Goal: Find specific page/section: Find specific page/section

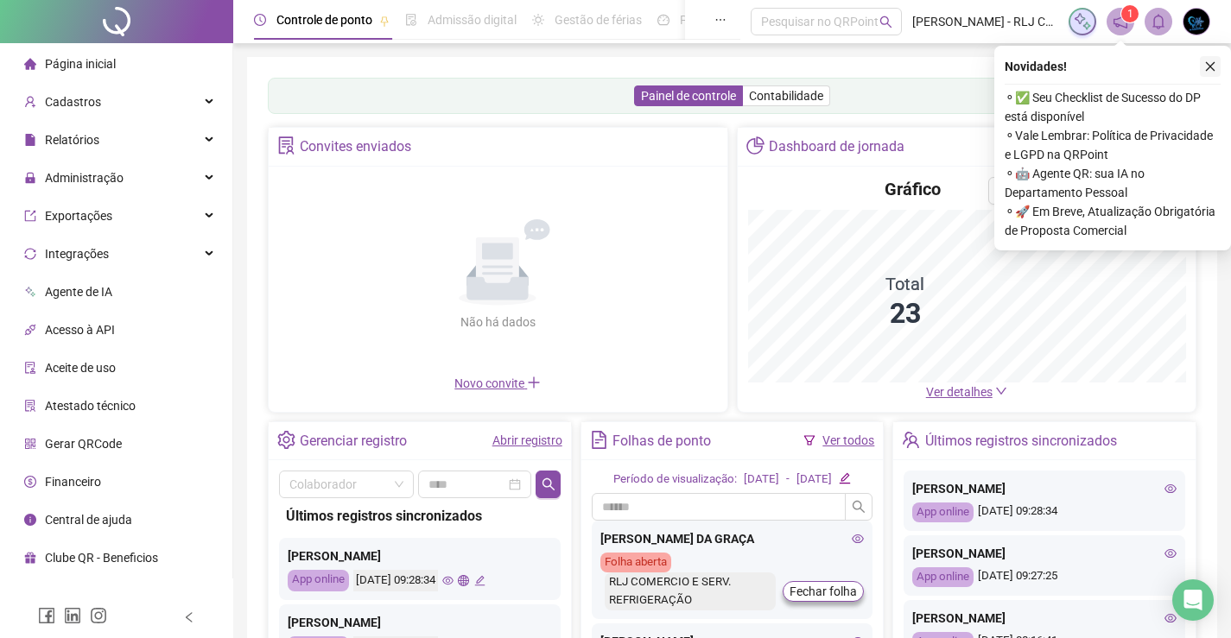
click at [1212, 68] on icon "close" at bounding box center [1210, 66] width 12 height 12
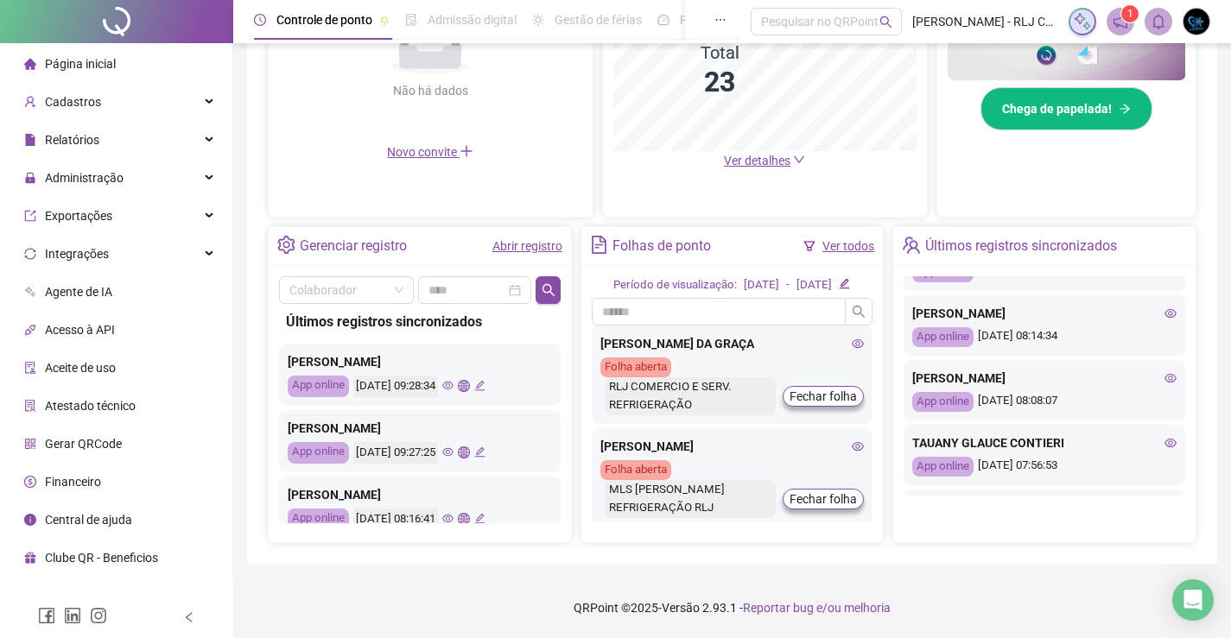
scroll to position [346, 0]
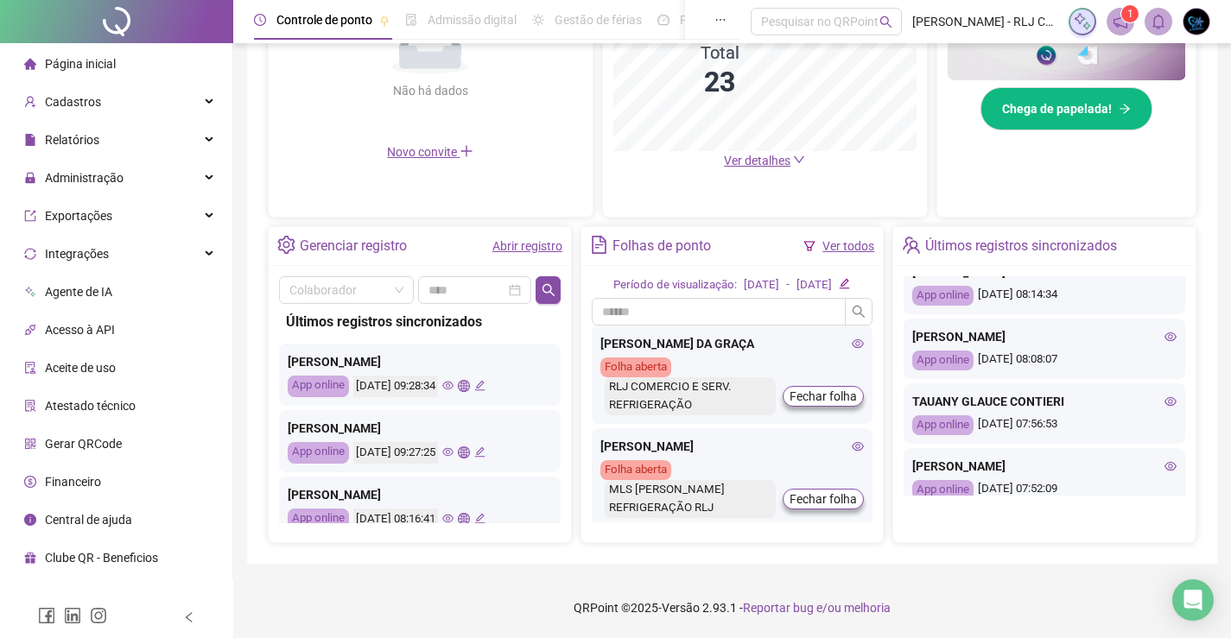
click at [1164, 339] on icon "eye" at bounding box center [1170, 337] width 12 height 12
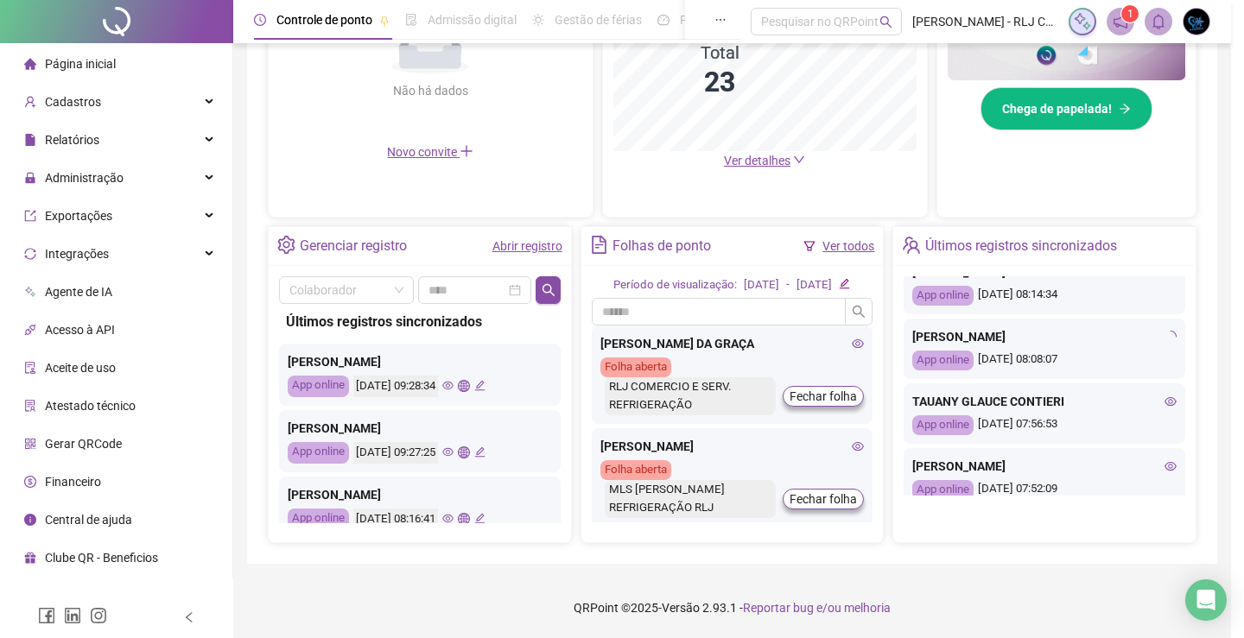
type input "**********"
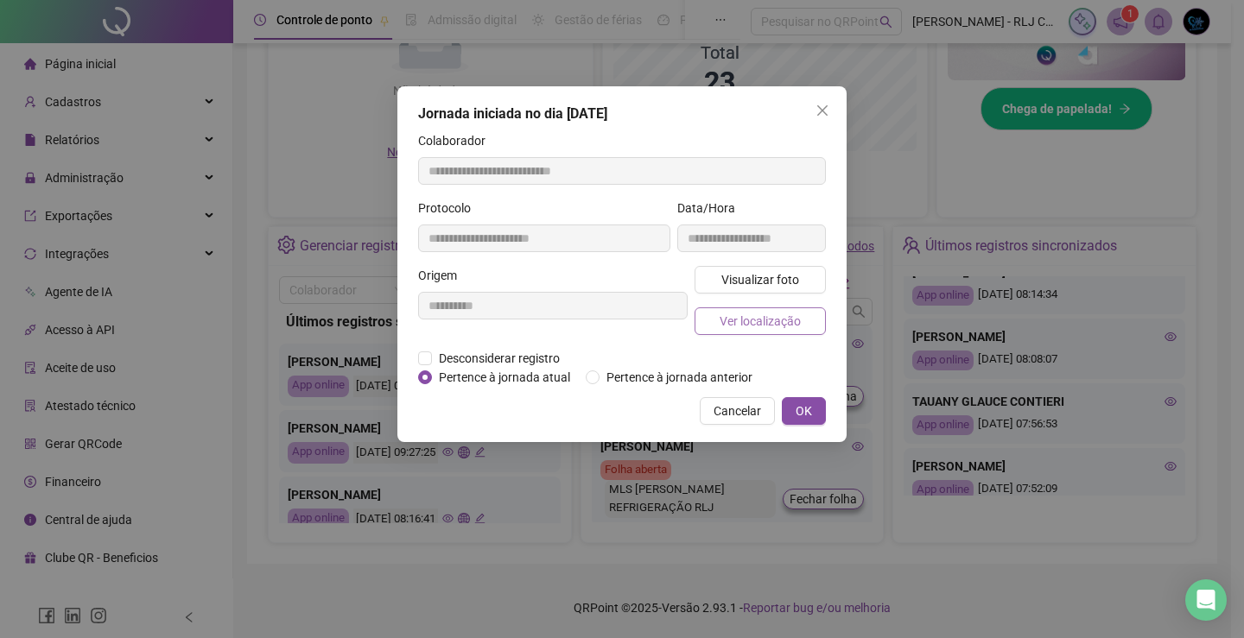
click at [784, 329] on span "Ver localização" at bounding box center [760, 321] width 81 height 19
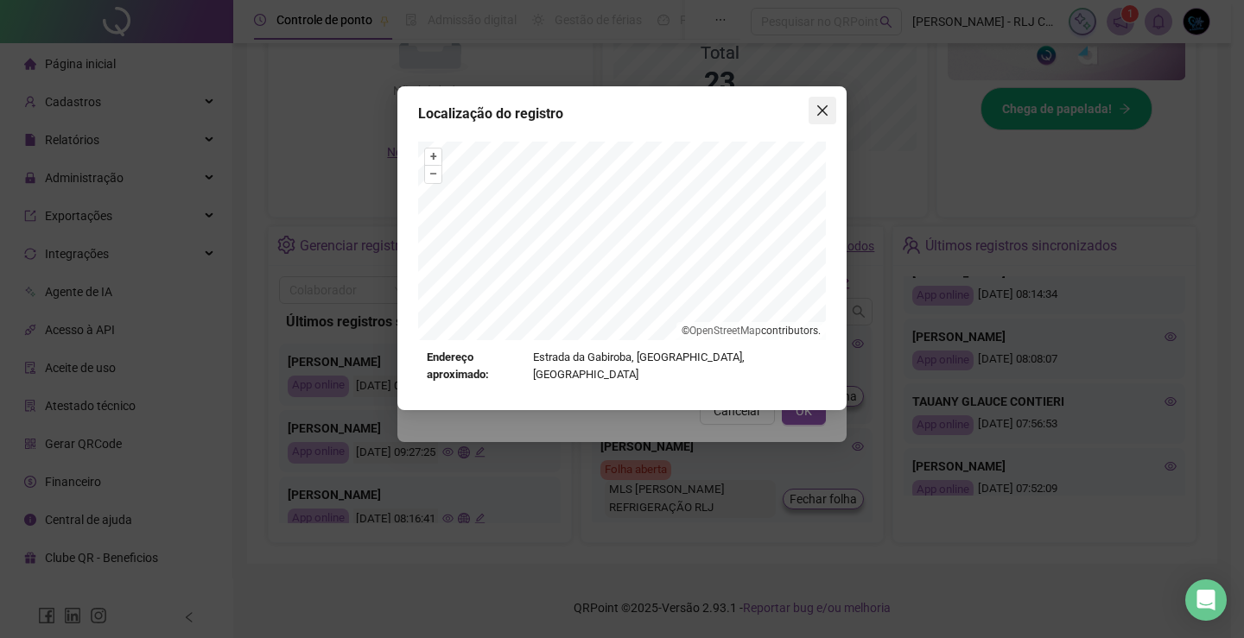
click at [827, 118] on button "Close" at bounding box center [822, 111] width 28 height 28
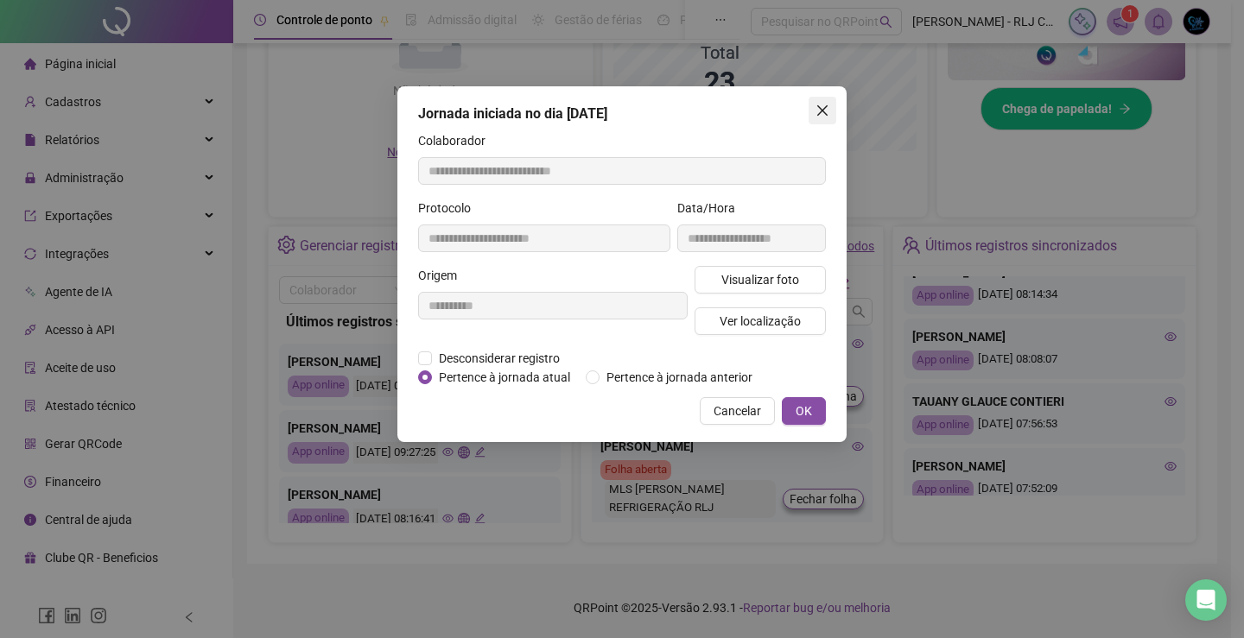
click at [823, 100] on button "Close" at bounding box center [822, 111] width 28 height 28
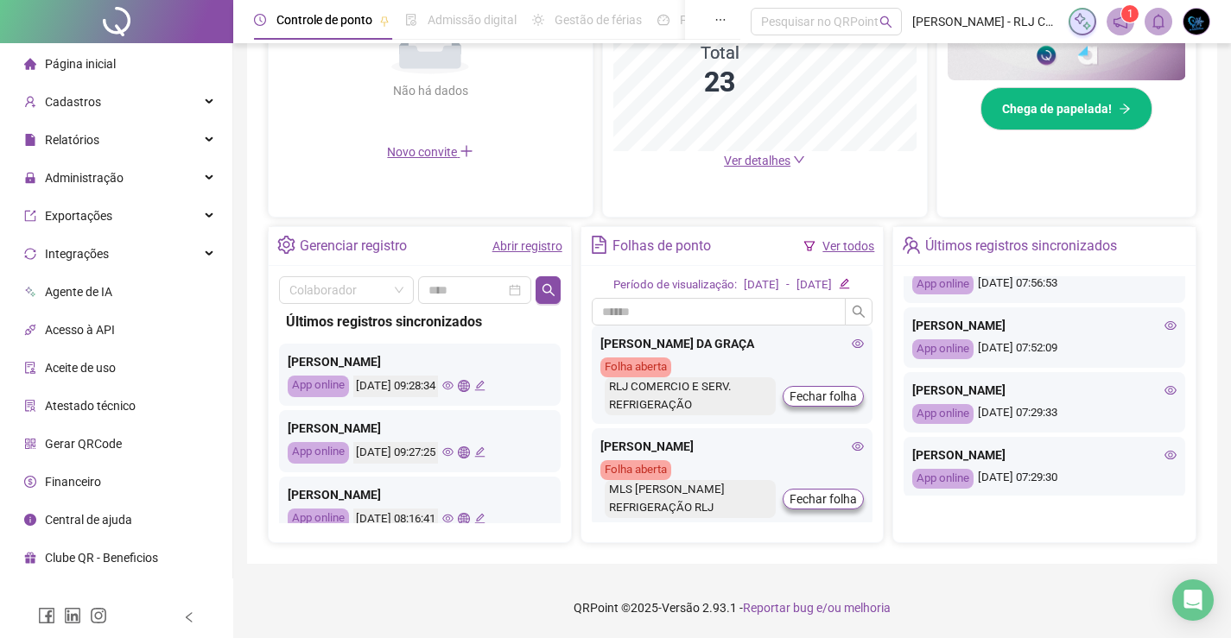
scroll to position [518, 0]
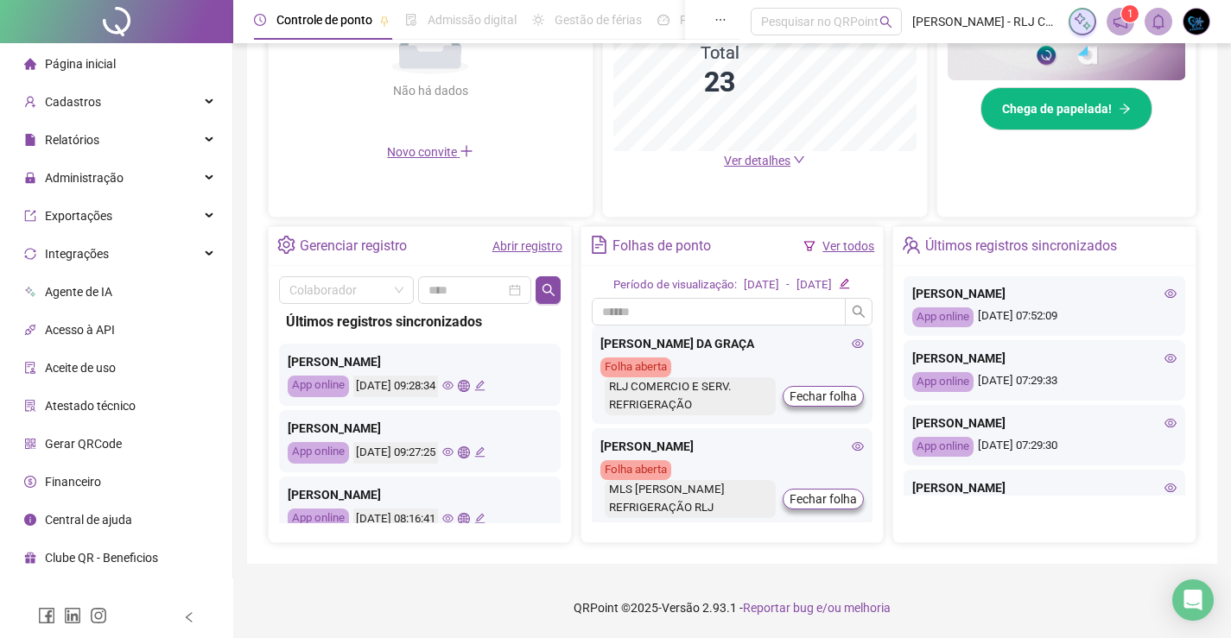
click at [1164, 422] on icon "eye" at bounding box center [1170, 423] width 12 height 12
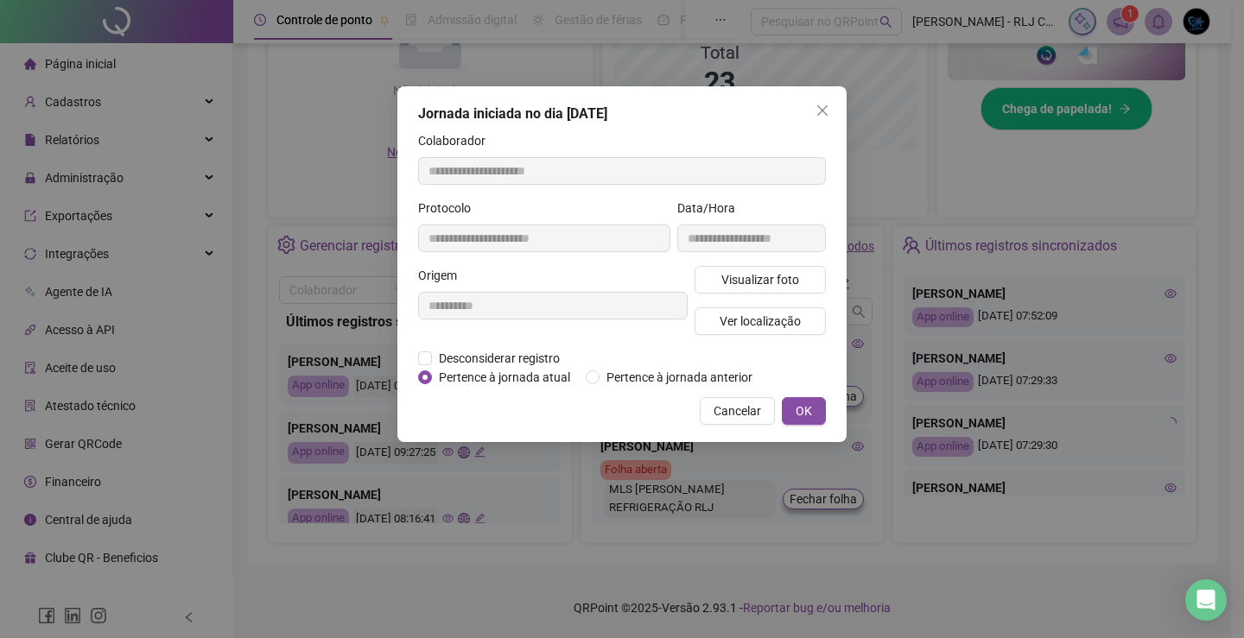
type input "**********"
click at [794, 329] on span "Ver localização" at bounding box center [760, 321] width 81 height 19
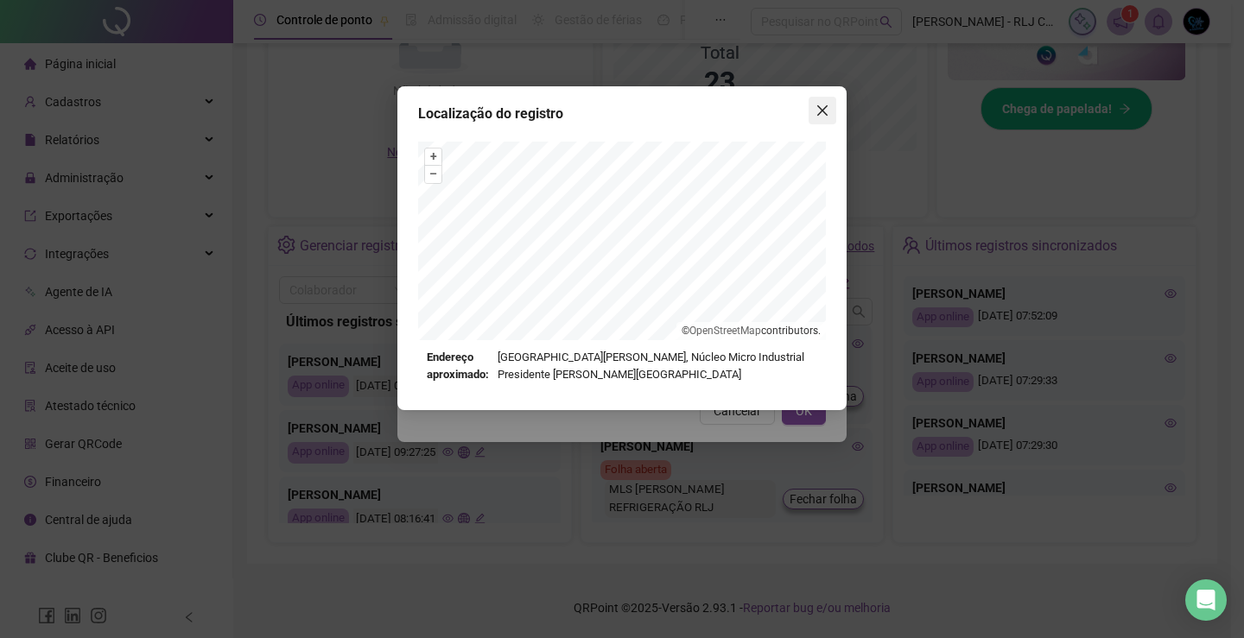
click at [824, 101] on button "Close" at bounding box center [822, 111] width 28 height 28
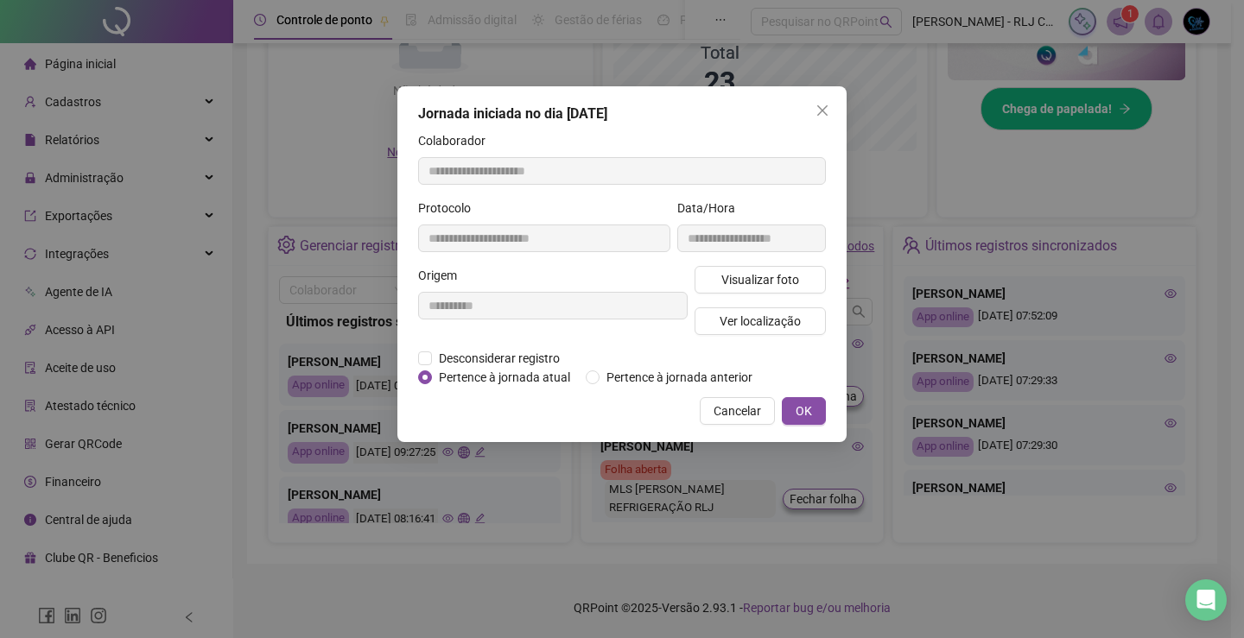
click at [815, 107] on icon "close" at bounding box center [822, 111] width 14 height 14
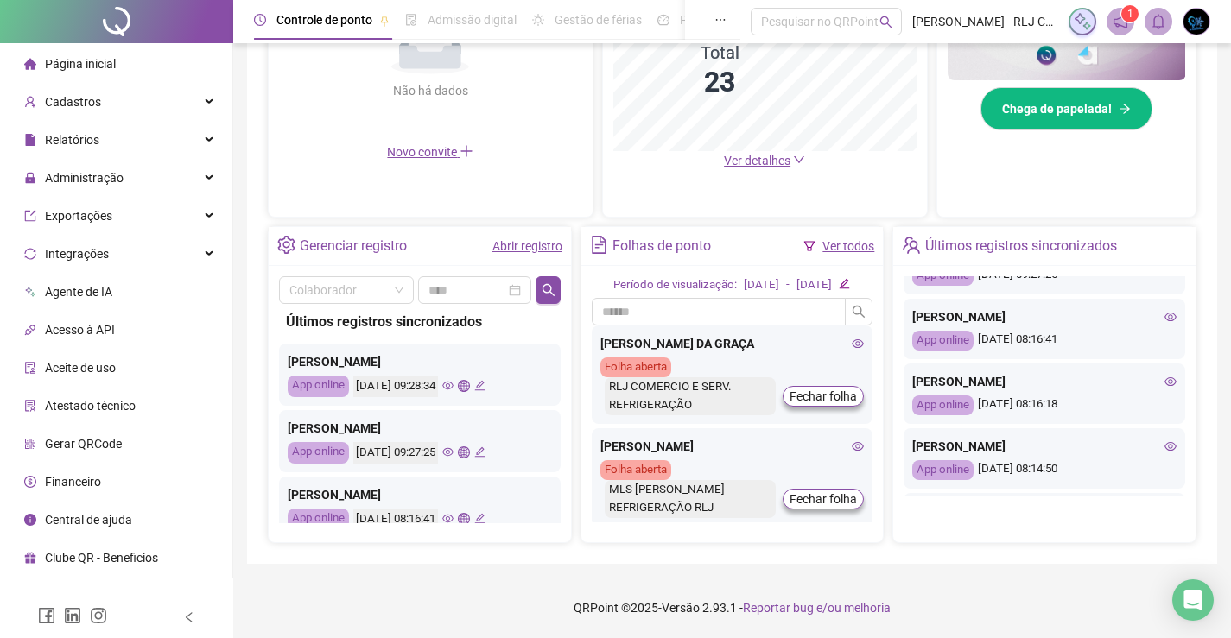
scroll to position [86, 0]
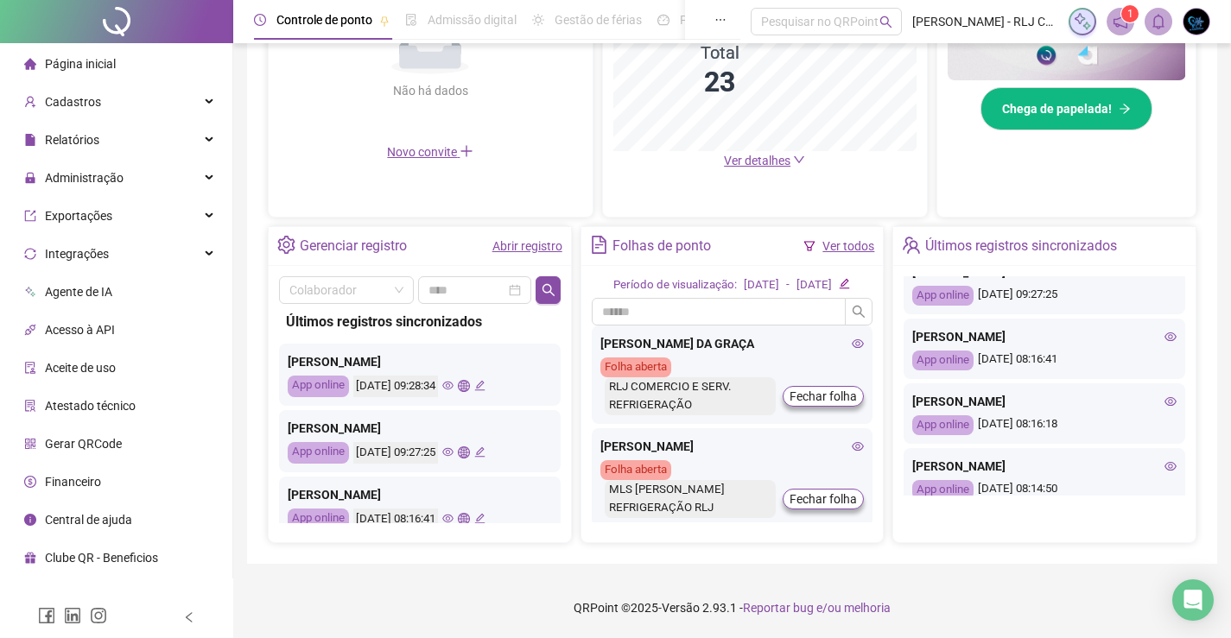
click at [1164, 331] on icon "eye" at bounding box center [1170, 337] width 12 height 12
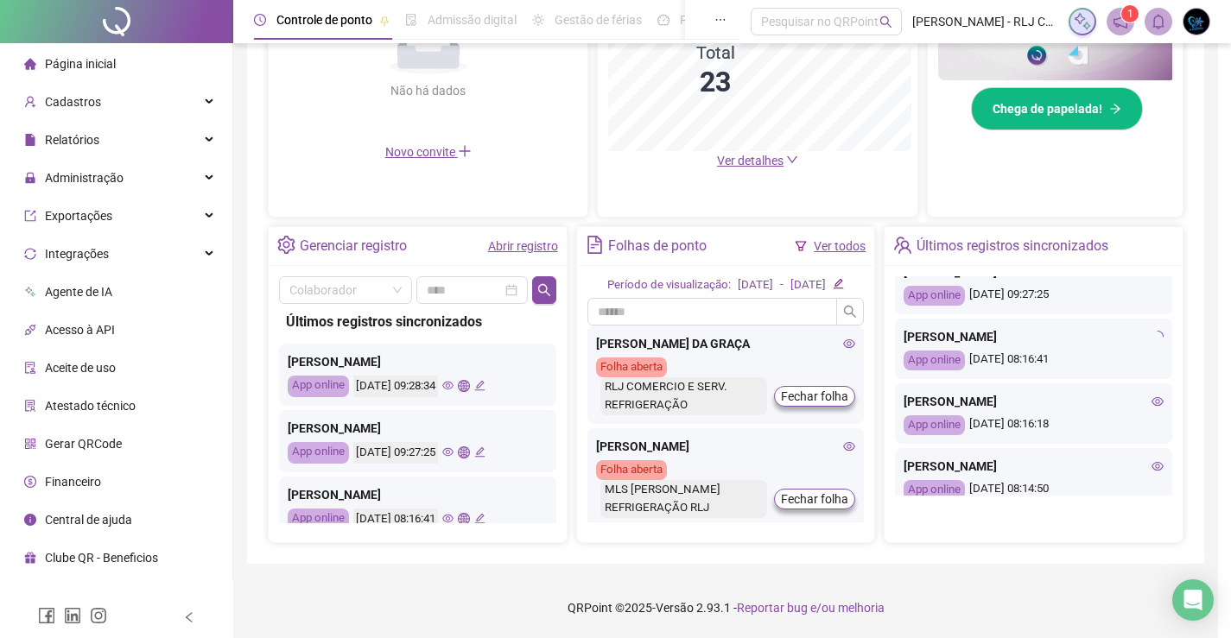
type input "**********"
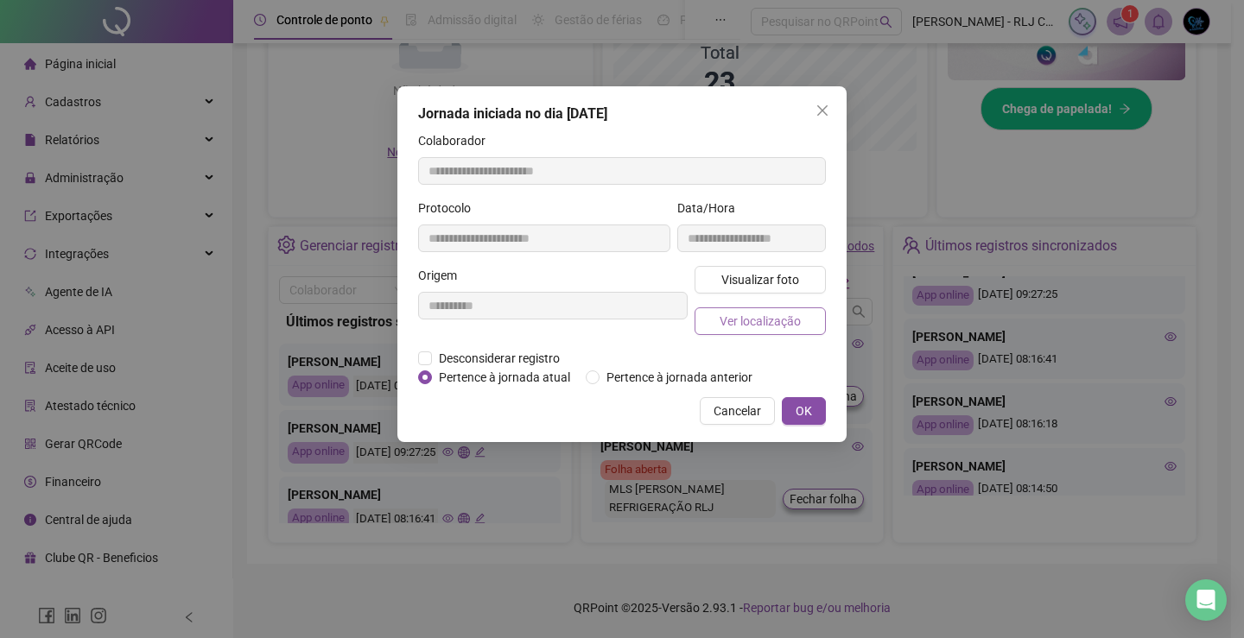
click at [789, 327] on span "Ver localização" at bounding box center [760, 321] width 81 height 19
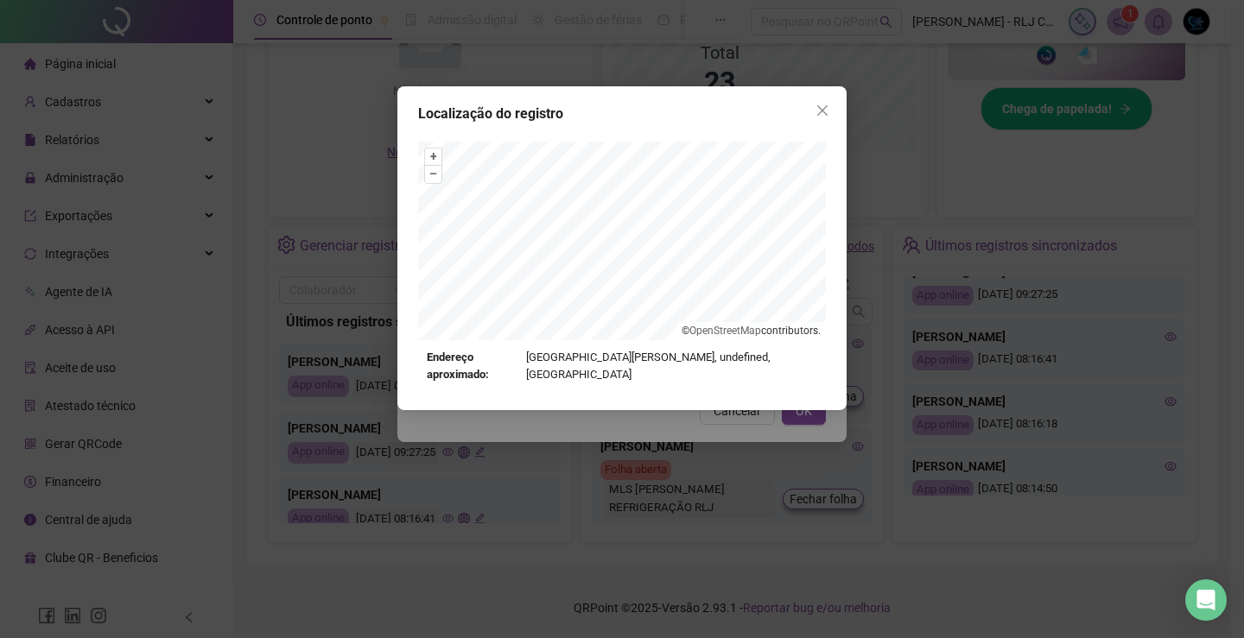
click at [825, 105] on icon "close" at bounding box center [822, 111] width 14 height 14
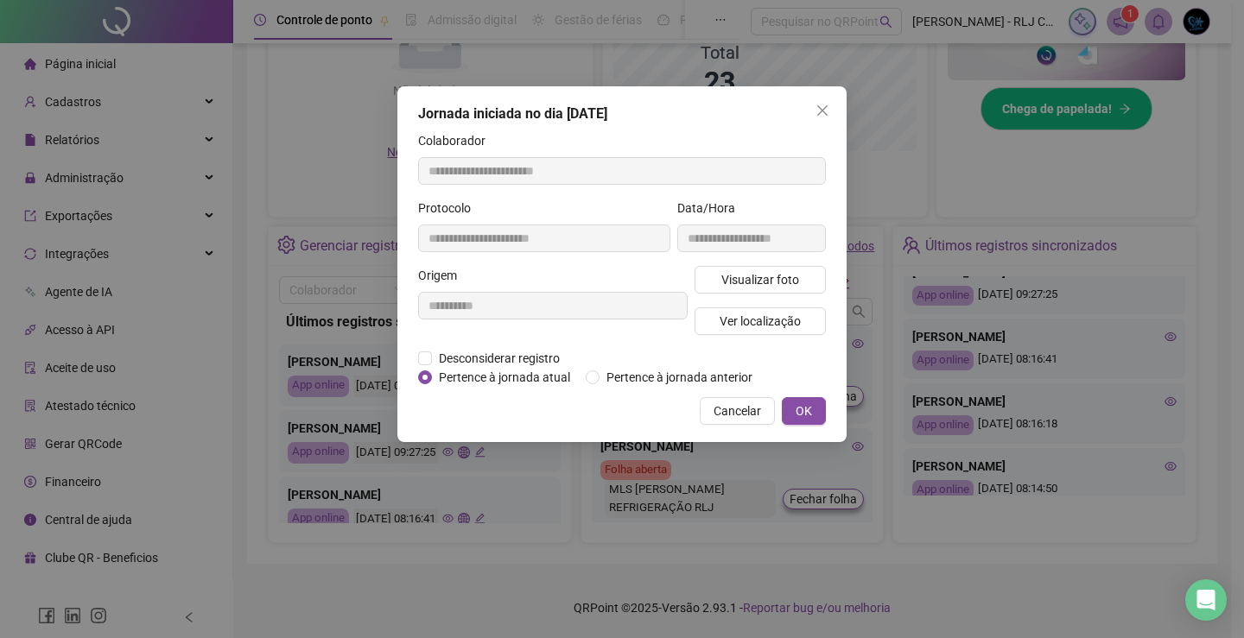
drag, startPoint x: 829, startPoint y: 122, endPoint x: 818, endPoint y: 109, distance: 17.1
click at [820, 115] on button "Close" at bounding box center [822, 111] width 28 height 28
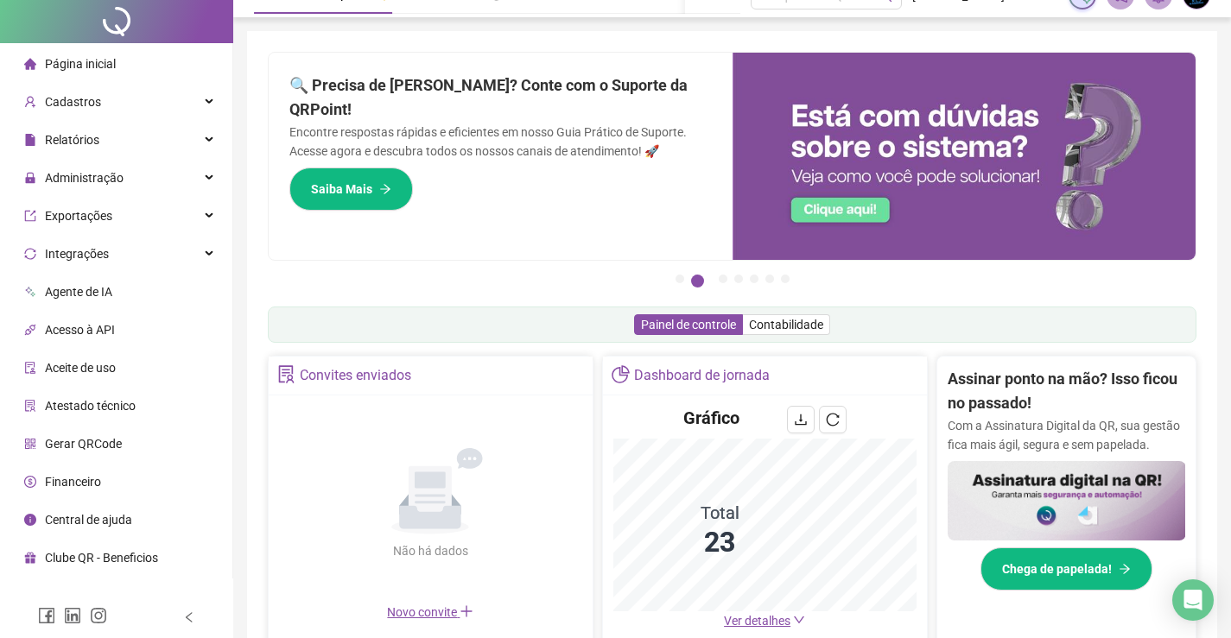
scroll to position [0, 0]
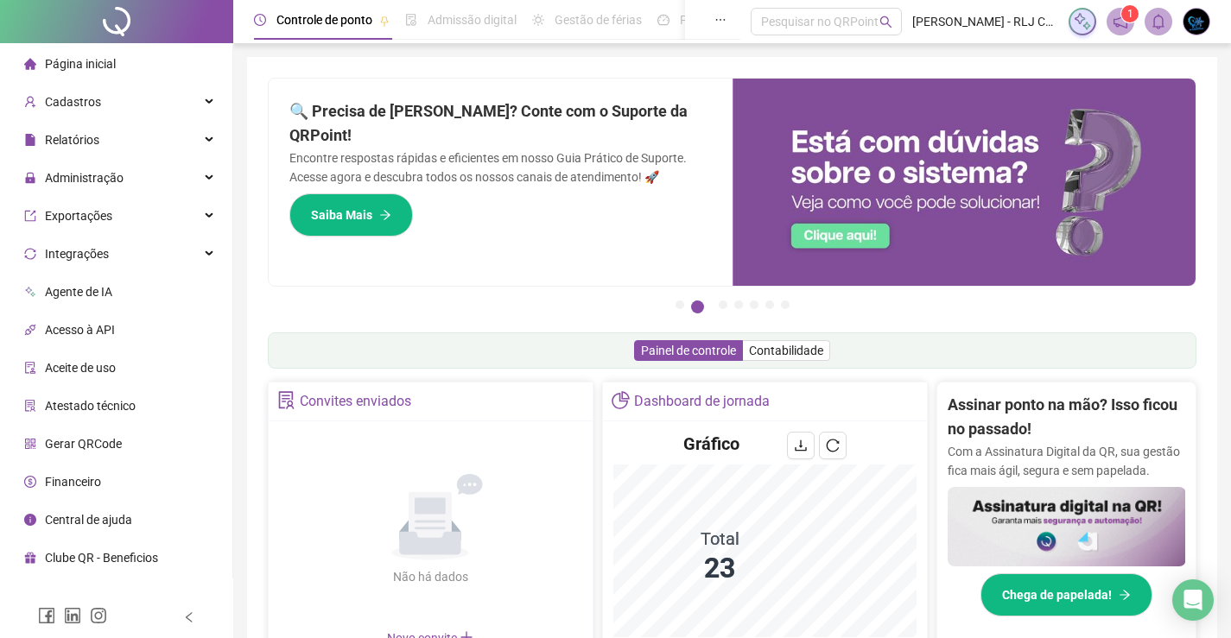
click at [1120, 16] on icon "notification" at bounding box center [1121, 22] width 16 height 16
